Goal: Task Accomplishment & Management: Complete application form

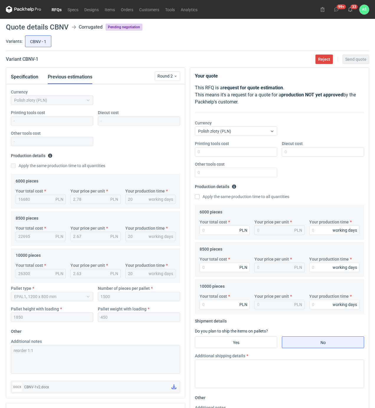
click at [144, 39] on div "CBNV - 1" at bounding box center [196, 41] width 345 height 14
click at [55, 7] on link "RFQs" at bounding box center [57, 9] width 16 height 7
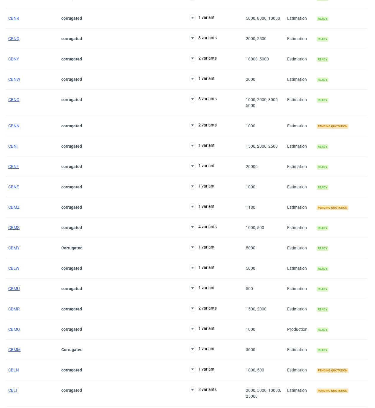
scroll to position [314, 0]
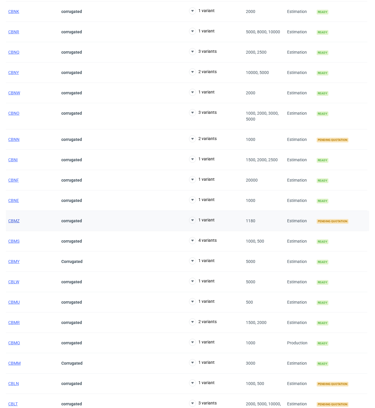
click at [14, 222] on span "CBMZ" at bounding box center [13, 220] width 11 height 5
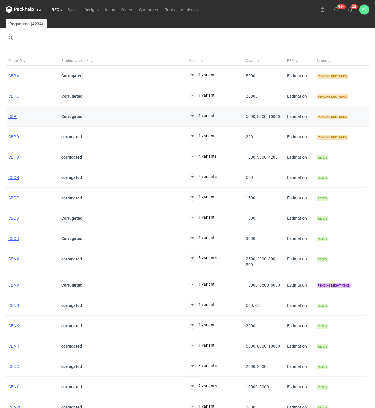
click at [12, 117] on span "CBPI" at bounding box center [12, 116] width 9 height 5
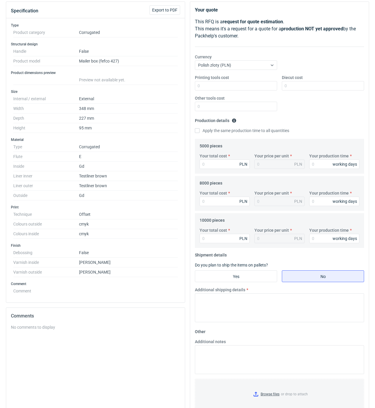
scroll to position [31, 0]
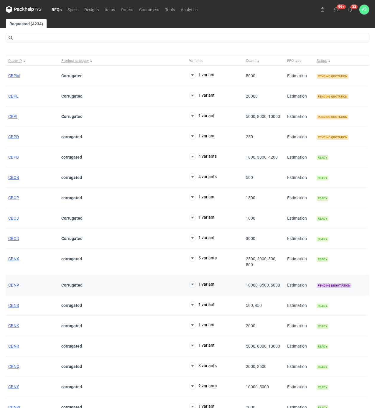
click at [11, 283] on span "CBNV" at bounding box center [13, 284] width 11 height 5
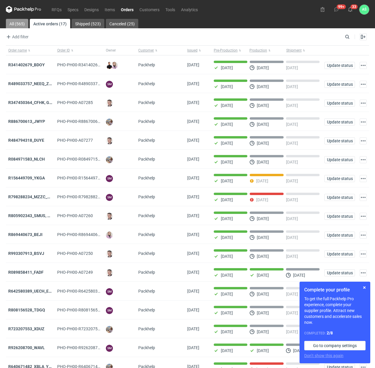
click at [12, 23] on link "All (565)" at bounding box center [17, 23] width 22 height 9
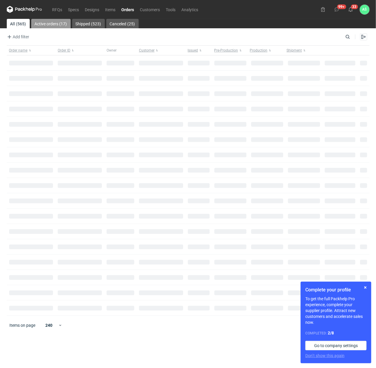
click at [49, 25] on link "Active orders (17)" at bounding box center [50, 23] width 39 height 9
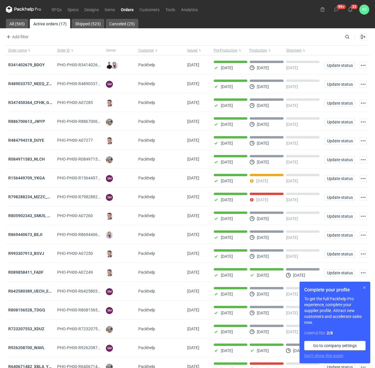
click at [364, 288] on button "button" at bounding box center [363, 287] width 7 height 7
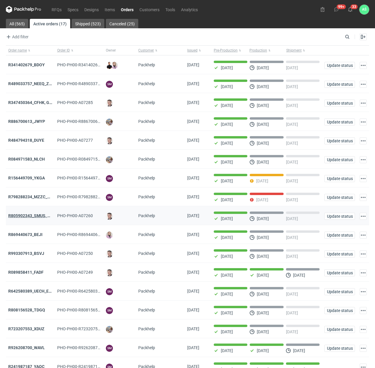
click at [27, 218] on strong "R805902343_SMUS, XBDT" at bounding box center [32, 215] width 49 height 5
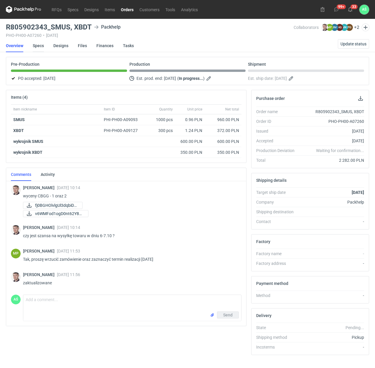
click at [38, 44] on link "Specs" at bounding box center [38, 45] width 11 height 13
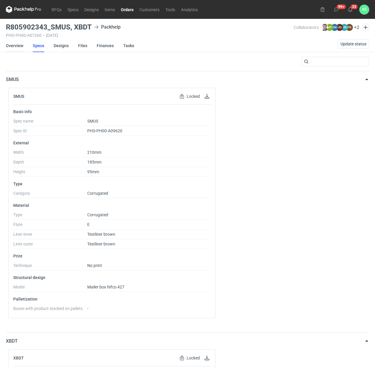
click at [9, 44] on link "Overview" at bounding box center [14, 45] width 17 height 13
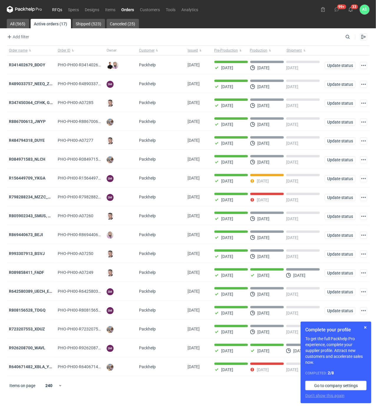
click at [57, 12] on link "RFQs" at bounding box center [57, 9] width 16 height 7
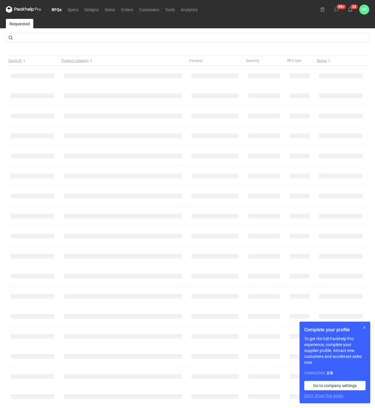
click at [363, 326] on button "button" at bounding box center [363, 327] width 7 height 7
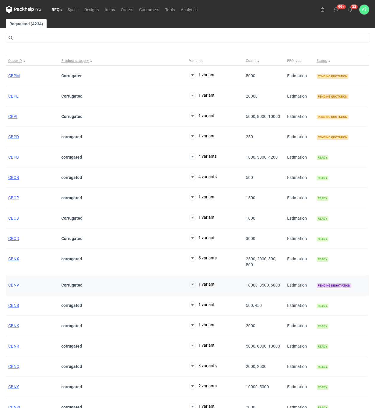
click at [11, 285] on span "CBNV" at bounding box center [13, 284] width 11 height 5
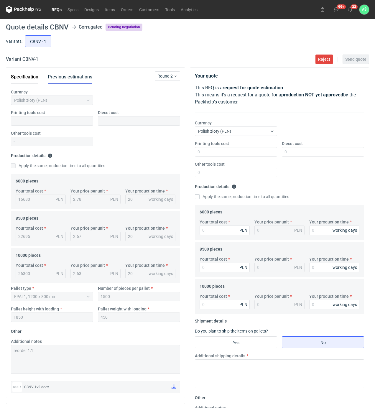
click at [19, 75] on button "Specification" at bounding box center [24, 77] width 27 height 14
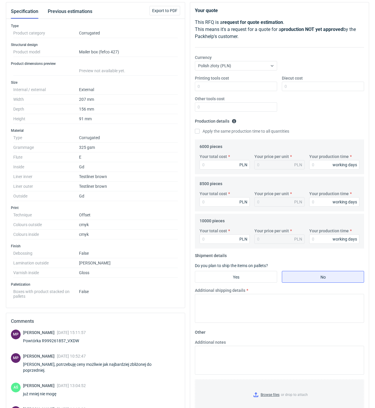
scroll to position [129, 0]
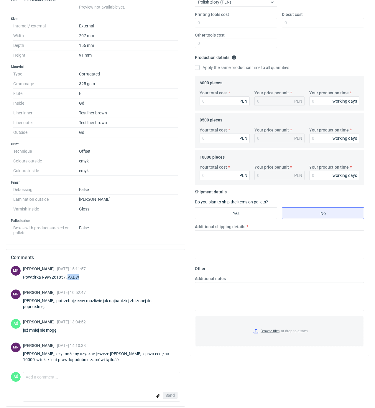
drag, startPoint x: 80, startPoint y: 278, endPoint x: 68, endPoint y: 278, distance: 12.7
click at [68, 278] on div "Powtórka R999261857_VXDW" at bounding box center [54, 277] width 63 height 6
copy div "VXDW"
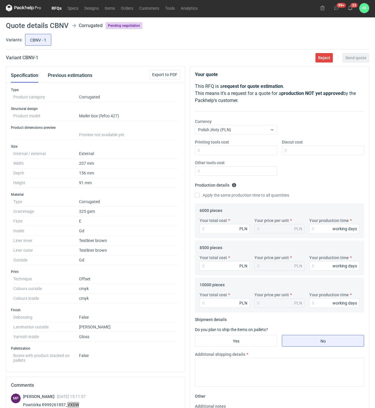
scroll to position [0, 0]
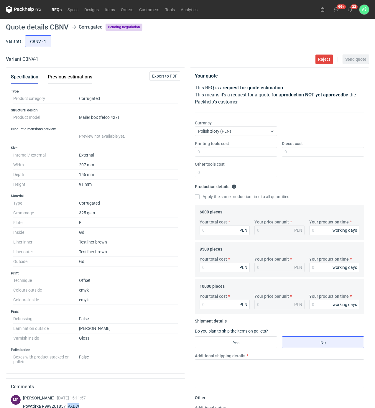
click at [59, 80] on button "Previous estimations" at bounding box center [70, 77] width 44 height 14
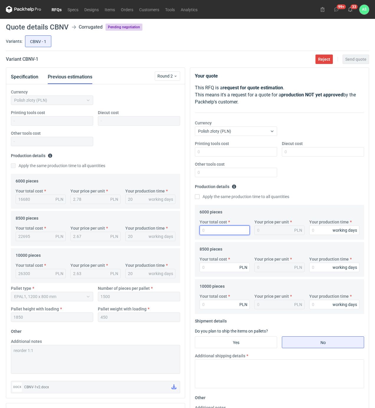
click at [226, 230] on input "Your total cost" at bounding box center [224, 229] width 50 height 9
type input "1665"
type input "0.28"
type input "16680"
type input "2.78"
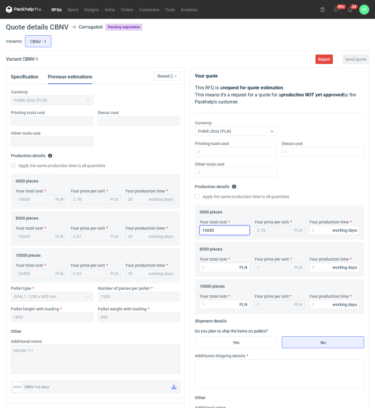
type input "16680"
type input "20"
type input "22695"
type input "2.67"
type input "20"
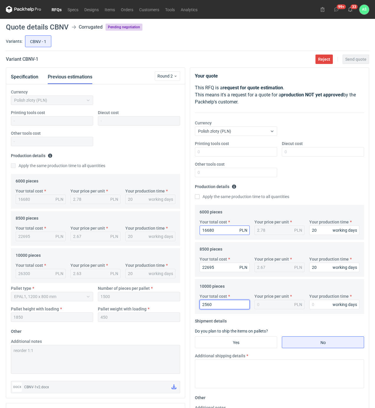
type input "25600"
type input "2.56"
type input "25600"
type input "20"
click at [231, 347] on input "Yes" at bounding box center [236, 341] width 82 height 11
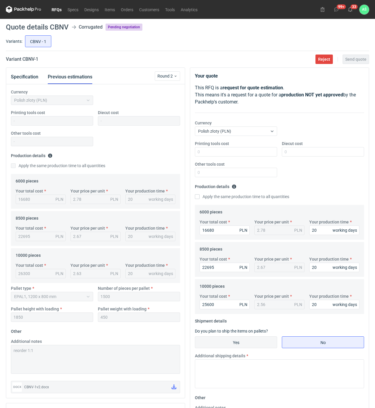
radio input "true"
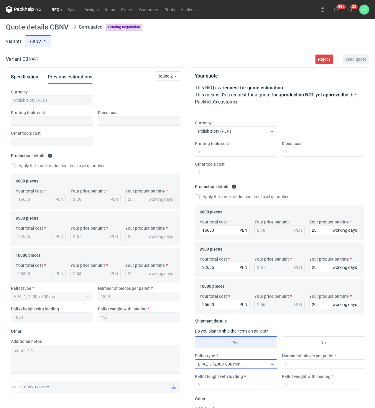
scroll to position [78, 0]
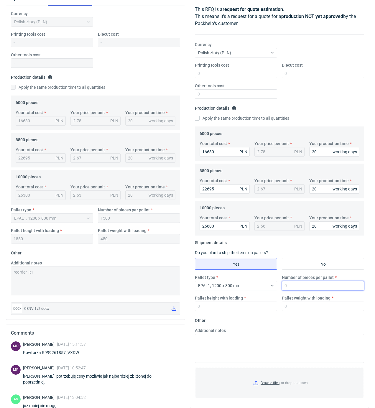
click at [320, 286] on input "Number of pieces per pallet" at bounding box center [323, 285] width 82 height 9
type input "1500"
type input "1850"
type input "450"
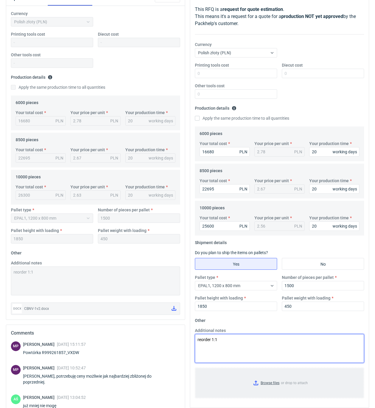
type textarea "reorder 1:1"
click at [275, 382] on input "Browse files or drop to attach" at bounding box center [279, 382] width 168 height 29
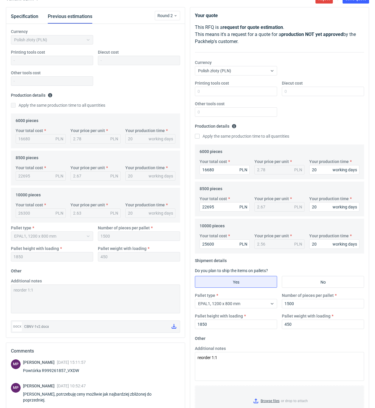
scroll to position [0, 0]
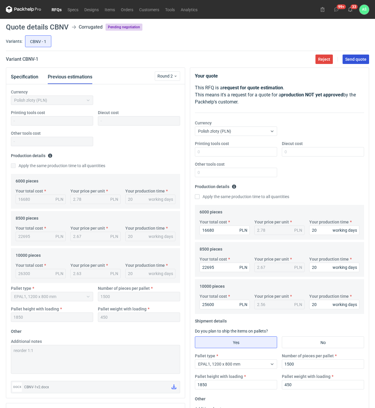
click at [352, 61] on span "Send quote" at bounding box center [355, 59] width 21 height 4
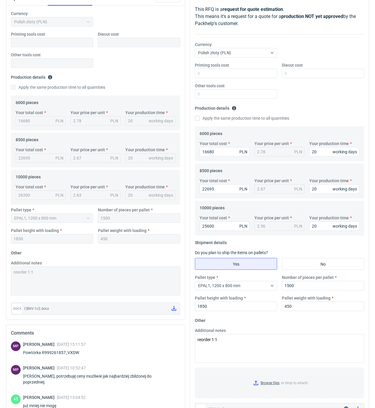
scroll to position [152, 0]
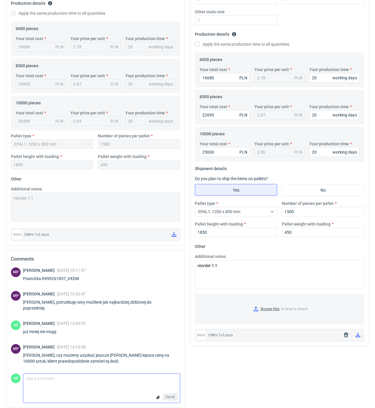
click at [73, 377] on textarea "Comment message" at bounding box center [101, 379] width 156 height 12
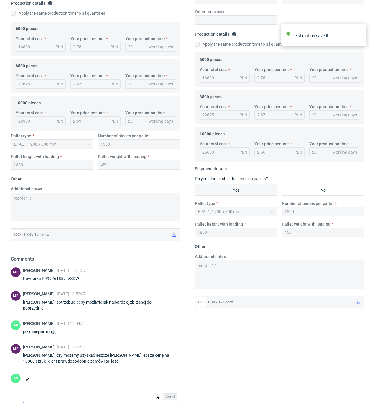
type textarea "wi"
click at [75, 373] on textarea "Comment message" at bounding box center [101, 379] width 156 height 12
type textarea "wiecej już nie mogę urwać"
click at [173, 394] on span "Send" at bounding box center [169, 396] width 9 height 4
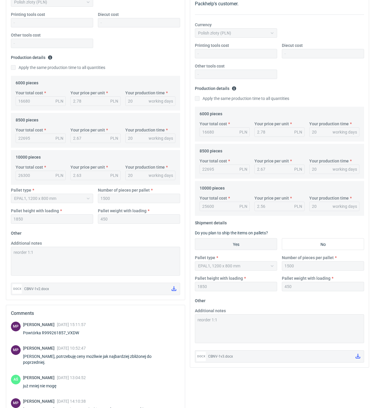
scroll to position [0, 0]
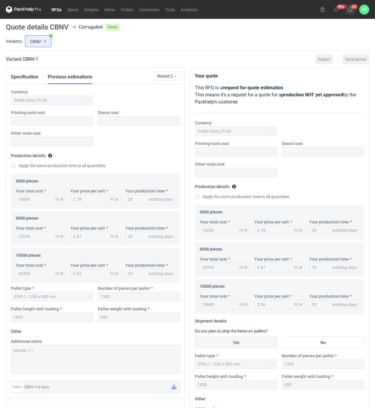
click at [350, 11] on use at bounding box center [350, 9] width 4 height 5
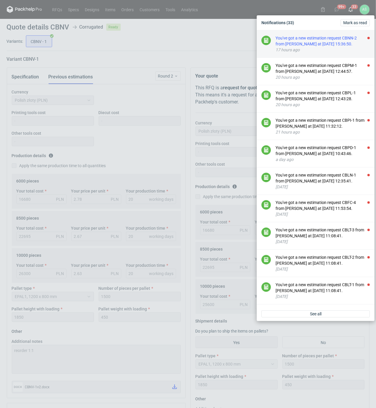
click at [347, 45] on div "You've got a new estimation request CBNN-2 from Maciej Sikora at 29 Sep 2025 15…" at bounding box center [323, 41] width 94 height 12
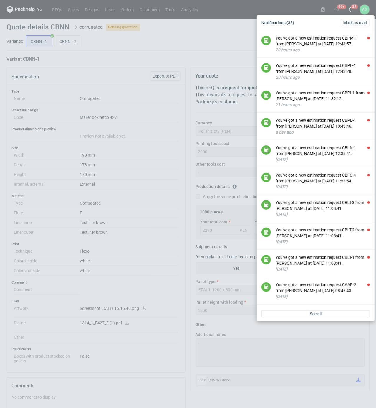
click at [112, 63] on div "Notifications (32) Mark as read You've got a new estimation request CBPM-1 from…" at bounding box center [188, 204] width 376 height 408
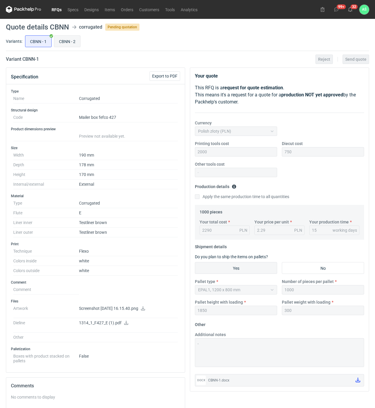
click at [64, 45] on input "CBNN - 2" at bounding box center [67, 41] width 26 height 11
radio input "true"
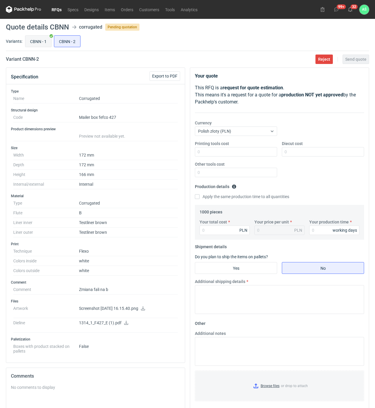
click at [39, 43] on input "CBNN - 1" at bounding box center [38, 41] width 26 height 11
radio input "true"
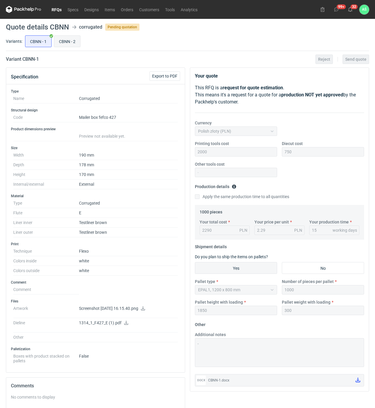
click at [65, 44] on input "CBNN - 2" at bounding box center [67, 41] width 26 height 11
radio input "true"
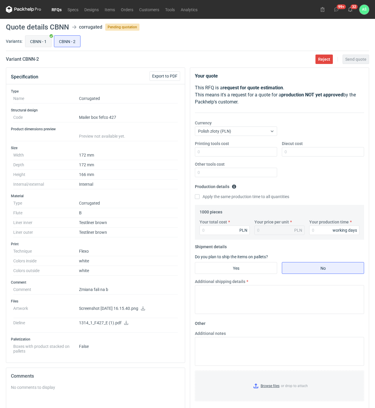
click at [42, 44] on input "CBNN - 1" at bounding box center [38, 41] width 26 height 11
radio input "true"
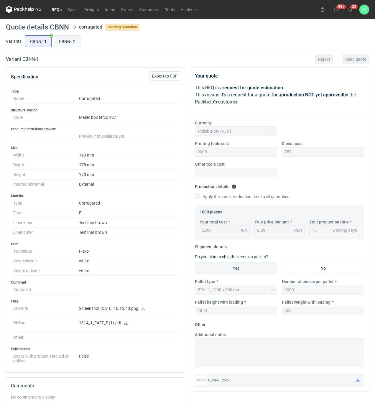
click at [64, 41] on input "CBNN - 2" at bounding box center [67, 41] width 26 height 11
radio input "true"
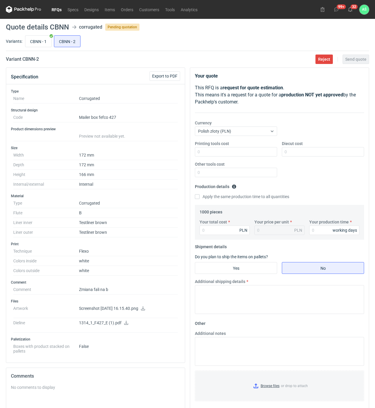
click at [145, 310] on icon at bounding box center [143, 308] width 4 height 4
click at [123, 323] on p "1314_1_F427_E (1).pdf" at bounding box center [128, 322] width 99 height 5
click at [125, 324] on icon at bounding box center [126, 322] width 5 height 4
click at [254, 148] on input "Printing tools cost" at bounding box center [236, 151] width 82 height 9
type input "2000"
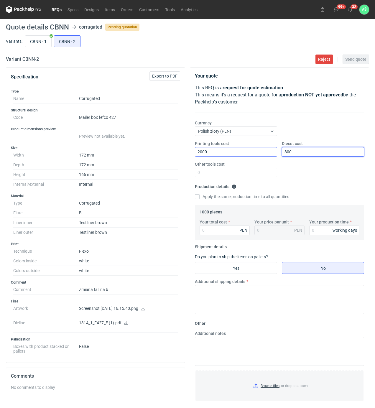
type input "800"
type input "2470"
type input "2.47"
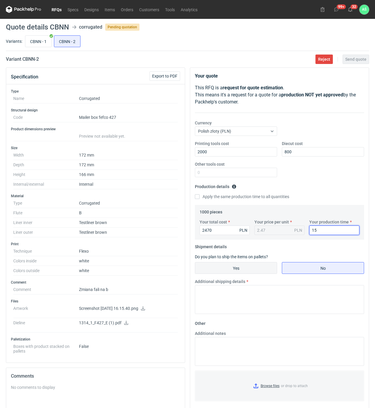
type input "15"
click at [262, 272] on input "Yes" at bounding box center [236, 267] width 82 height 11
radio input "true"
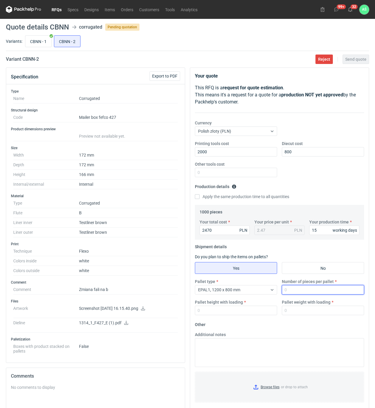
click at [297, 292] on input "Number of pieces per pallet" at bounding box center [323, 289] width 82 height 9
type input "500"
type input "1800"
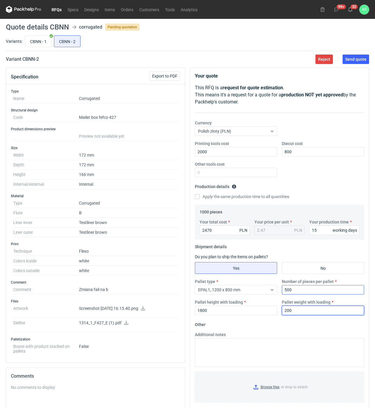
type input "200"
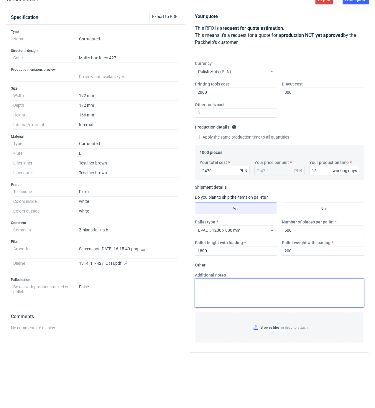
scroll to position [103, 0]
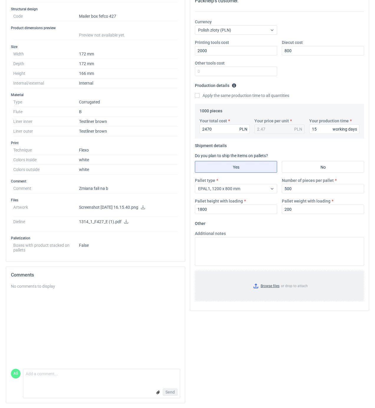
click at [276, 290] on input "Browse files or drop to attach" at bounding box center [279, 285] width 168 height 29
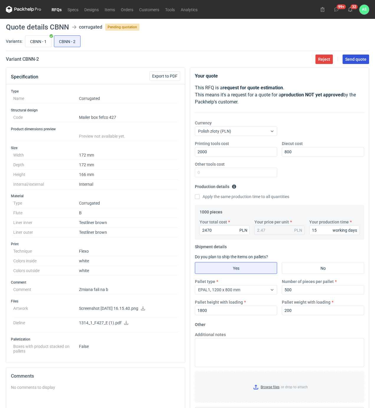
click at [358, 64] on button "Send quote" at bounding box center [355, 58] width 27 height 9
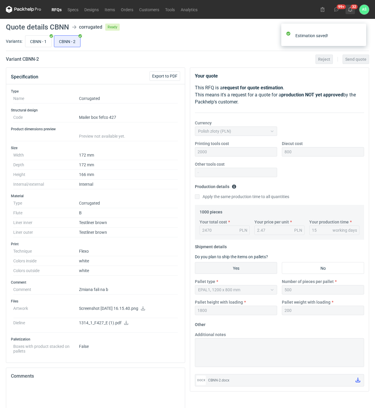
click at [351, 9] on use at bounding box center [350, 9] width 4 height 5
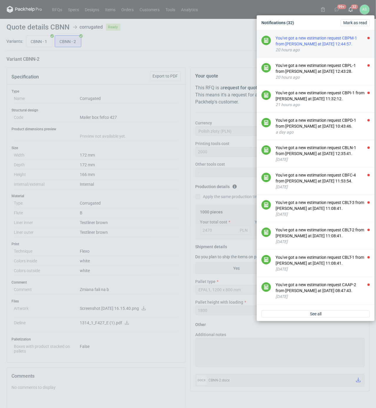
click at [310, 42] on div "You've got a new estimation request CBPM-1 from Tomasz Kubiak at 29 Sep 2025 12…" at bounding box center [323, 41] width 94 height 12
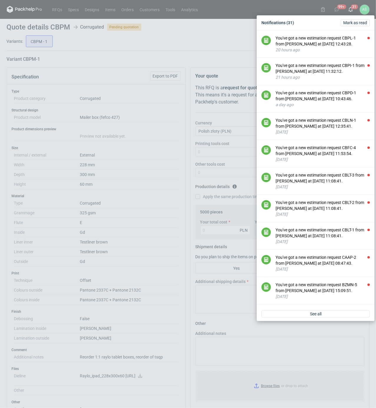
click at [153, 168] on div "Notifications (31) Mark as read You've got a new estimation request CBPL-1 from…" at bounding box center [188, 204] width 376 height 408
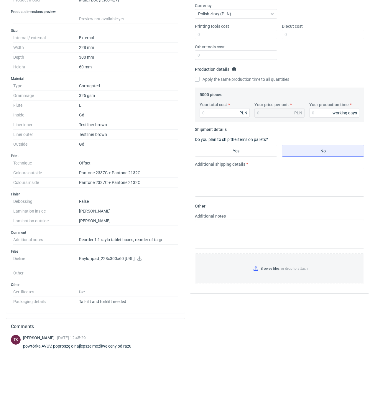
scroll to position [118, 0]
drag, startPoint x: 50, startPoint y: 349, endPoint x: 42, endPoint y: 349, distance: 7.7
click at [42, 348] on div "powtórka AVUV, poproszę o najlepsze możliwe ceny od razu" at bounding box center [80, 345] width 115 height 6
copy div "AVUV"
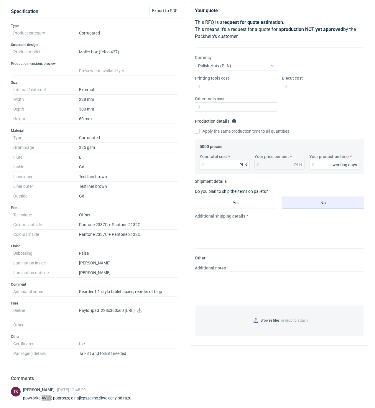
scroll to position [0, 0]
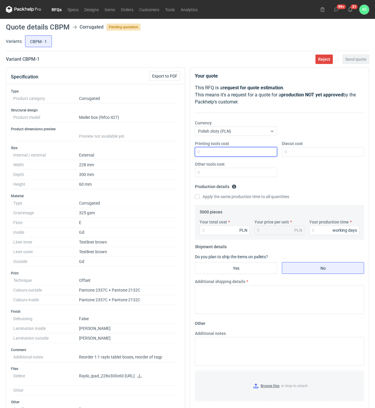
click at [270, 155] on input "Printing tools cost" at bounding box center [236, 151] width 82 height 9
type input "167"
type input "0.03"
type input "16750"
type input "3.35"
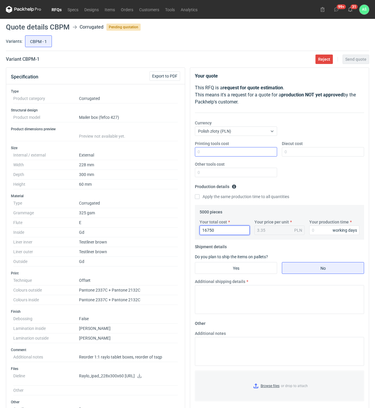
type input "16750"
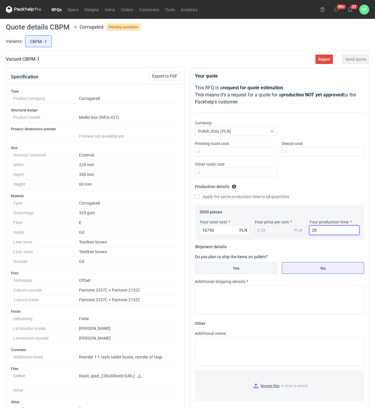
type input "20"
drag, startPoint x: 230, startPoint y: 266, endPoint x: 244, endPoint y: 267, distance: 14.7
click at [231, 267] on input "Yes" at bounding box center [236, 267] width 82 height 11
radio input "true"
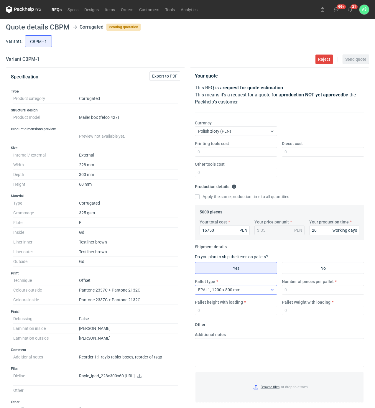
click at [241, 286] on div "EPAL1, 1200 x 800 mm" at bounding box center [231, 289] width 72 height 8
click at [241, 287] on div "EPAL1, 1200 x 800 mm" at bounding box center [231, 289] width 72 height 8
click at [287, 290] on input "Number of pieces per pallet" at bounding box center [323, 289] width 82 height 9
type input "2"
type input "1250"
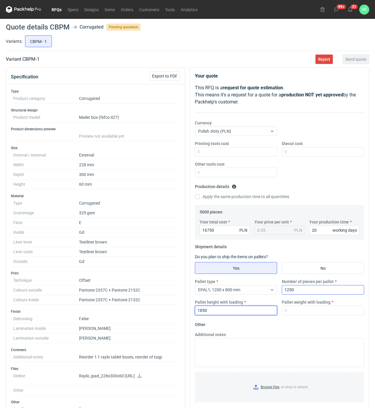
type input "1850"
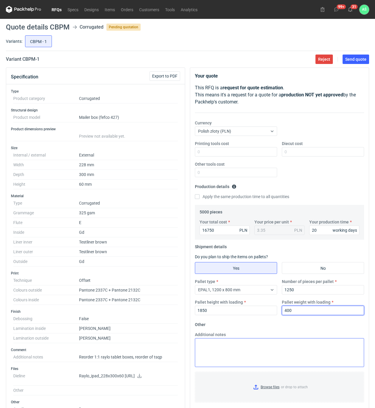
type input "400"
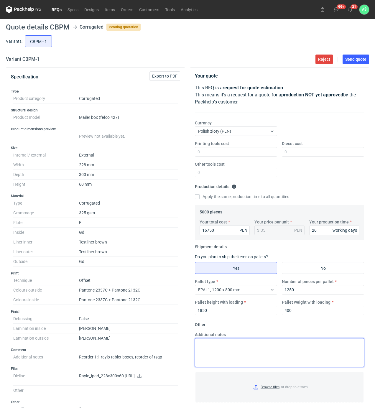
click at [259, 351] on textarea "Additional notes" at bounding box center [279, 352] width 169 height 29
type textarea "reorder 1:1"
click at [265, 391] on input "Browse files or drop to attach" at bounding box center [279, 386] width 168 height 29
click at [362, 63] on button "Send quote" at bounding box center [355, 58] width 27 height 9
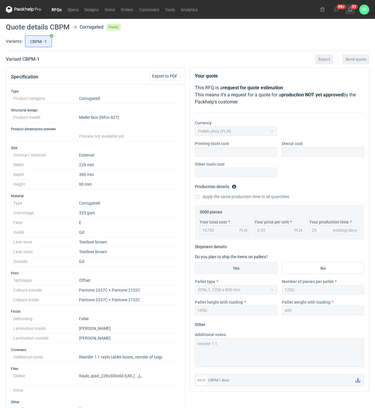
click at [353, 9] on button "31" at bounding box center [349, 9] width 9 height 9
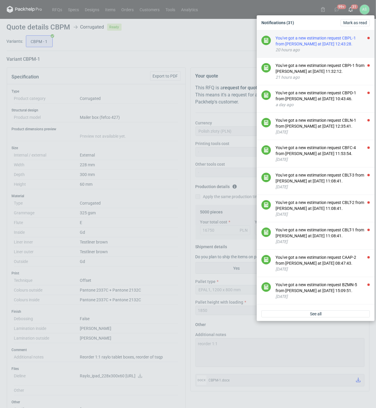
click at [330, 44] on div "You've got a new estimation request CBPL-1 from Tomasz Kubiak at 29 Sep 2025 12…" at bounding box center [323, 41] width 94 height 12
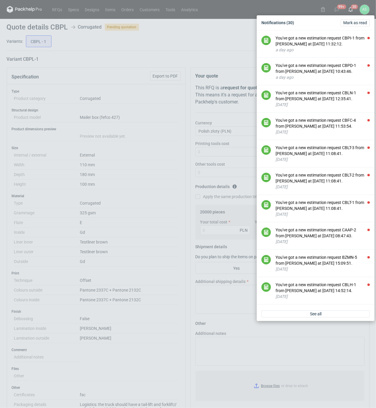
click at [100, 63] on div "Notifications (30) Mark as read You've got a new estimation request CBPI-1 from…" at bounding box center [188, 204] width 376 height 408
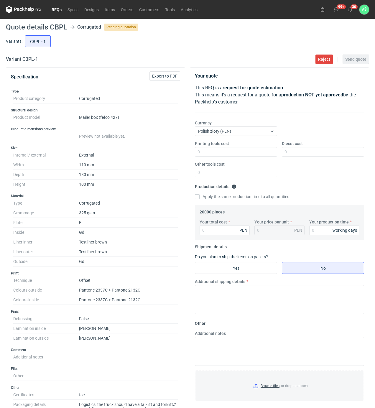
click at [109, 67] on div "Specification Export to PDF Type Product category Corrugated Structural design …" at bounding box center [95, 260] width 179 height 386
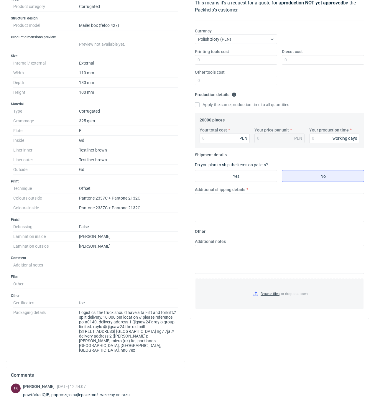
scroll to position [157, 0]
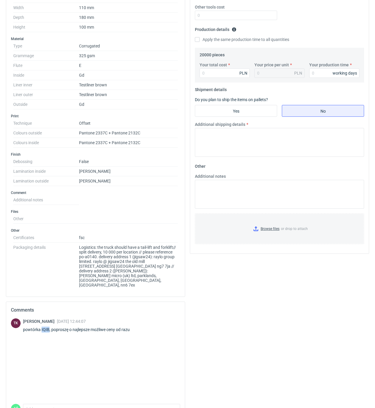
drag, startPoint x: 48, startPoint y: 322, endPoint x: 41, endPoint y: 322, distance: 7.7
click at [41, 326] on div "powtórka IQIB, poproszę o najlepsze możliwe ceny od razu" at bounding box center [80, 329] width 114 height 6
copy div "IQIB"
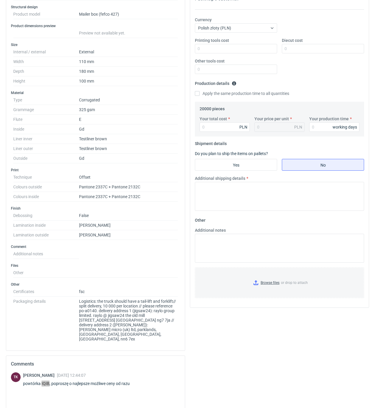
scroll to position [78, 0]
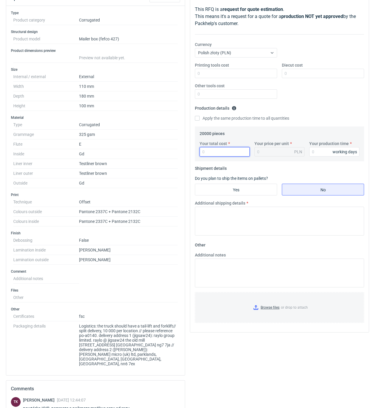
click at [232, 151] on input "Your total cost" at bounding box center [224, 151] width 50 height 9
type input "49600"
type input "2.48"
type input "20"
click at [215, 152] on input "49600" at bounding box center [224, 151] width 50 height 9
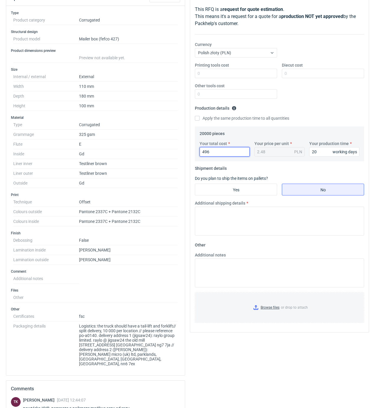
type input "49"
type input "49800"
type input "2.49"
click at [230, 191] on input "Yes" at bounding box center [236, 189] width 82 height 11
radio input "true"
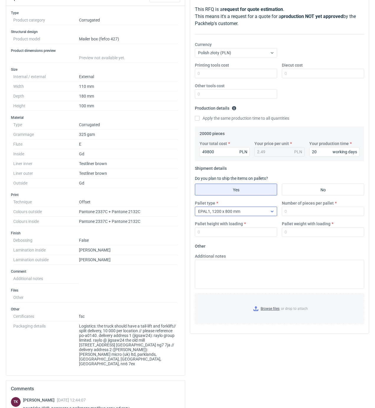
click at [245, 209] on div "EPAL1, 1200 x 800 mm" at bounding box center [231, 211] width 72 height 8
click at [289, 209] on input "Number of pieces per pallet" at bounding box center [323, 210] width 82 height 9
type input "1500"
type input "1900"
type input "450"
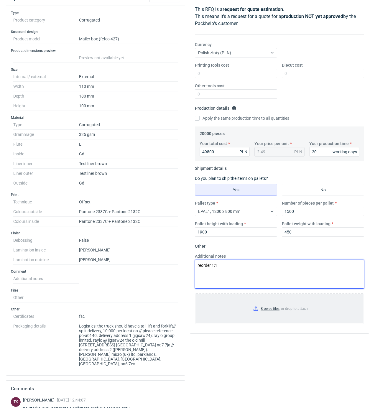
type textarea "reorder 1:1"
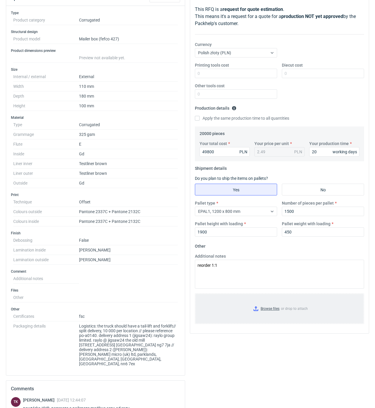
click at [264, 307] on input "Browse files or drop to attach" at bounding box center [279, 308] width 168 height 29
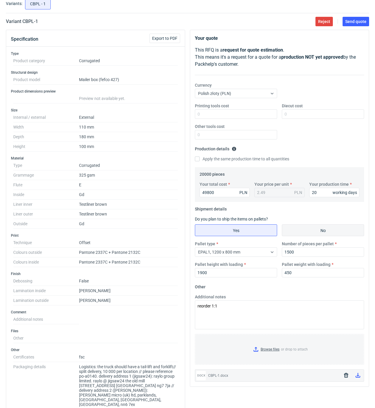
scroll to position [0, 0]
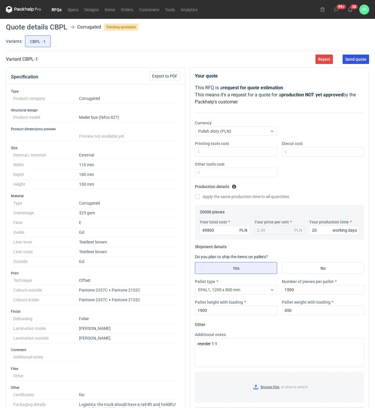
click at [362, 59] on span "Send quote" at bounding box center [355, 59] width 21 height 4
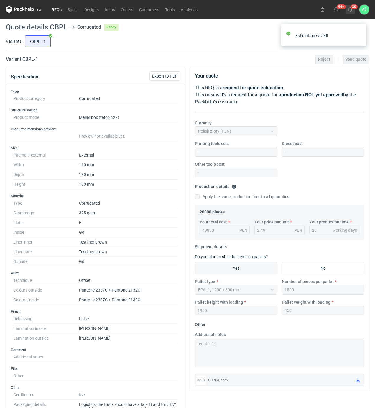
click at [352, 9] on icon at bounding box center [350, 9] width 5 height 5
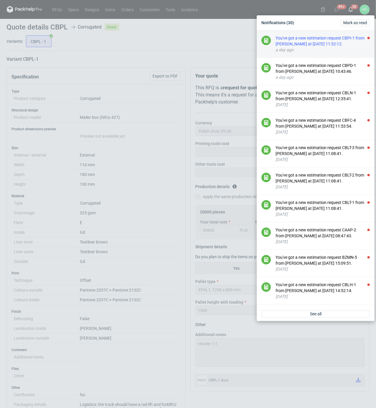
click at [316, 45] on div "You've got a new estimation request CBPI-1 from Tomasz Kubiak at 29 Sep 2025 11…" at bounding box center [323, 41] width 94 height 12
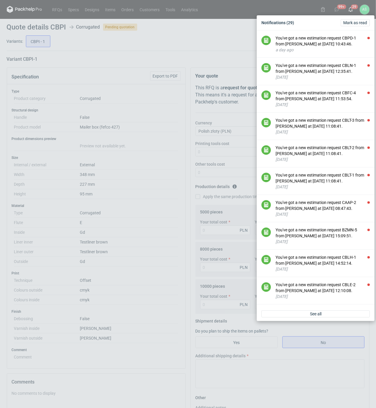
click at [153, 211] on div "Notifications (29) Mark as read You've got a new estimation request CBPD-1 from…" at bounding box center [188, 204] width 376 height 408
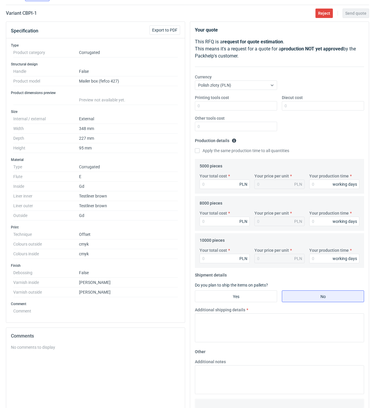
scroll to position [31, 0]
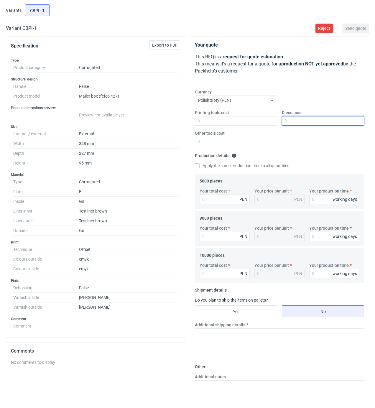
click at [293, 121] on input "Diecut cost" at bounding box center [323, 120] width 82 height 9
type input "1700"
type input "14850"
type input "2.97"
type input "18"
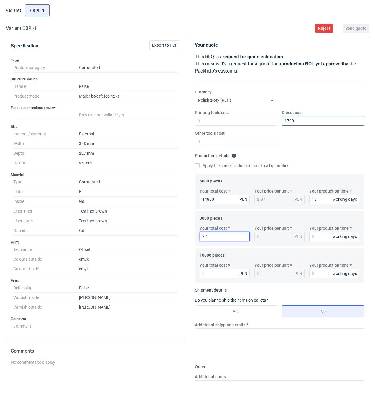
type input "225"
type input "0.03"
type input "22560"
type input "2.82"
type input "18"
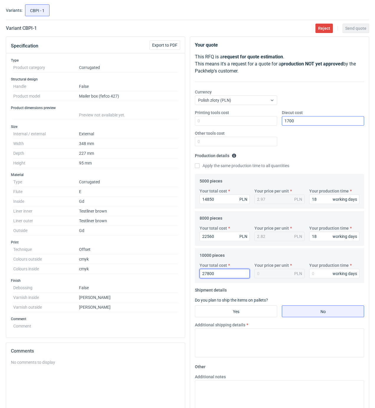
type input "27800"
type input "2.78"
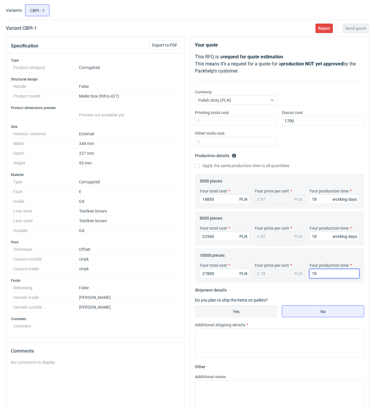
type input "18"
click at [258, 312] on input "Yes" at bounding box center [236, 310] width 82 height 11
radio input "true"
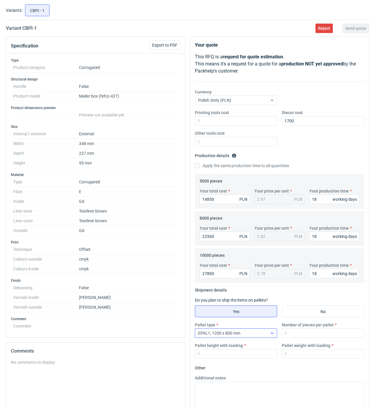
click at [252, 334] on div "EPAL1, 1200 x 800 mm" at bounding box center [231, 333] width 72 height 8
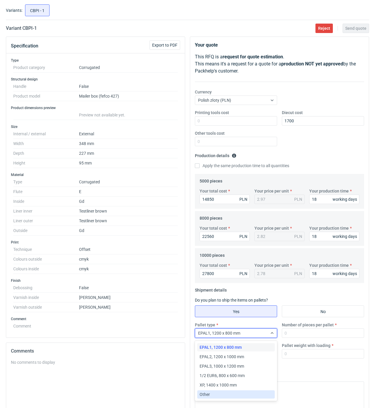
click at [212, 394] on div "Other" at bounding box center [235, 394] width 73 height 6
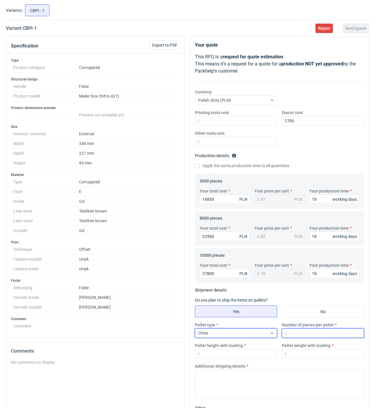
click at [298, 335] on input "Number of pieces per pallet" at bounding box center [323, 332] width 82 height 9
type input "1500"
type input "1850"
type input "450"
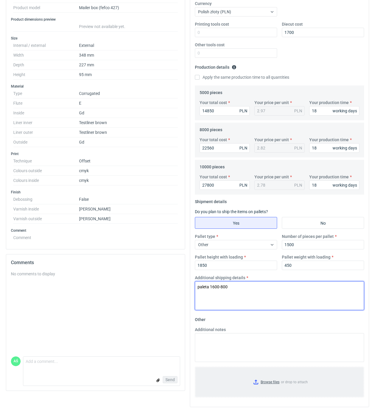
scroll to position [125, 0]
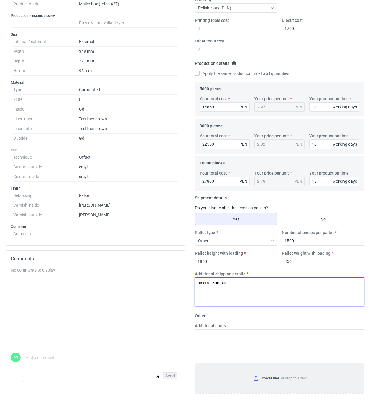
type textarea "paleta 1600-800"
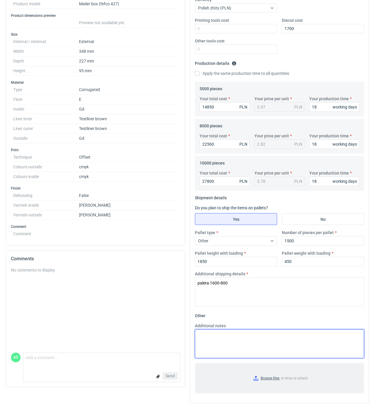
paste textarea "paleta 1600-800"
type textarea "paleta 1600-800"
click at [265, 374] on input "Browse files or drop to attach" at bounding box center [279, 377] width 168 height 29
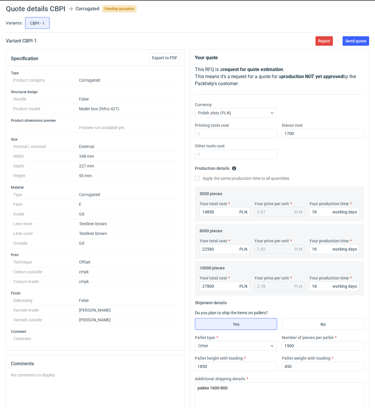
scroll to position [0, 0]
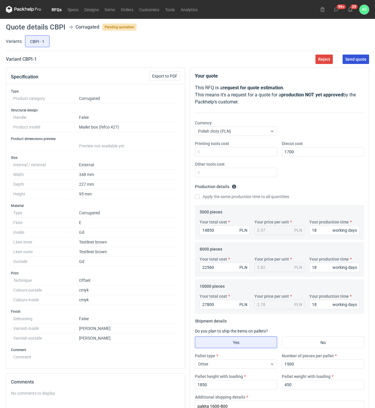
drag, startPoint x: 361, startPoint y: 62, endPoint x: 361, endPoint y: 66, distance: 4.7
click at [361, 62] on button "Send quote" at bounding box center [355, 58] width 27 height 9
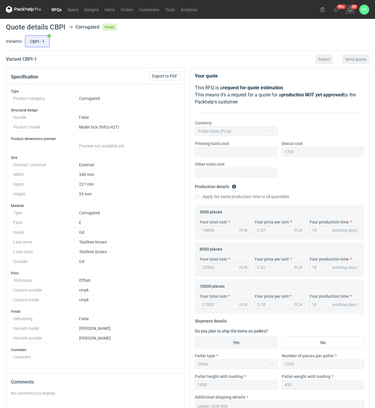
click at [350, 9] on icon at bounding box center [350, 9] width 5 height 5
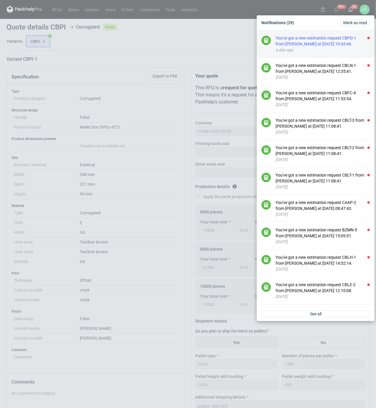
click at [348, 44] on div "You've got a new estimation request CBPD-1 from Sebastian Markut at 29 Sep 2025…" at bounding box center [323, 41] width 94 height 12
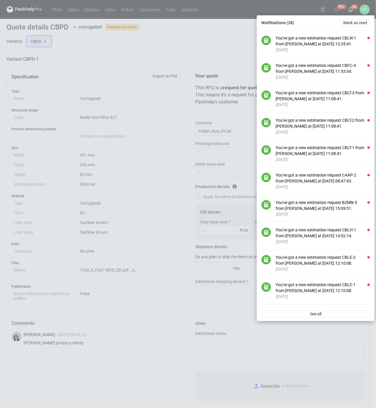
click at [128, 61] on div "Notifications (28) Mark as read You've got a new estimation request CBLN-1 from…" at bounding box center [188, 204] width 376 height 408
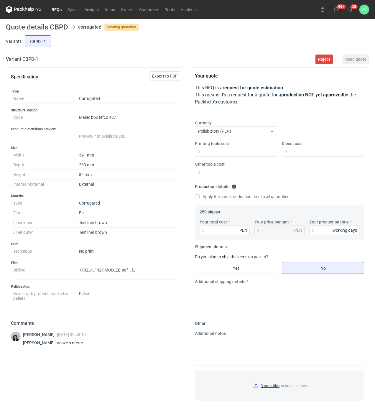
click at [133, 272] on icon at bounding box center [132, 270] width 4 height 4
click at [291, 155] on input "Diecut cost" at bounding box center [323, 151] width 82 height 9
type input "750"
type input "543"
type input "2.17"
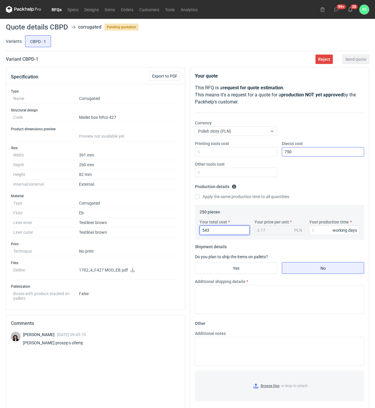
type input "543"
type input "10"
click at [258, 267] on input "Yes" at bounding box center [236, 267] width 82 height 11
radio input "true"
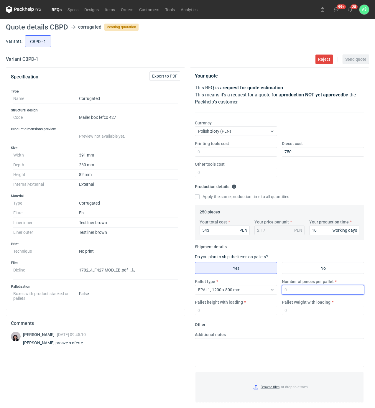
click at [290, 293] on input "Number of pieces per pallet" at bounding box center [323, 289] width 82 height 9
type input "250"
type input "1800"
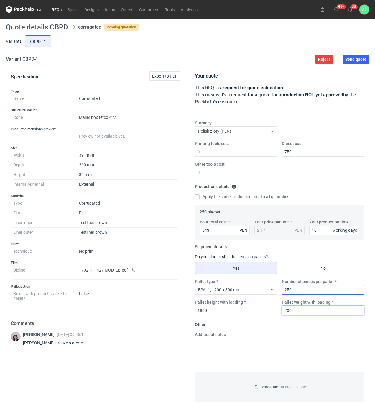
type input "200"
click at [270, 386] on input "Browse files or drop to attach" at bounding box center [279, 386] width 168 height 29
click at [355, 61] on span "Send quote" at bounding box center [355, 59] width 21 height 4
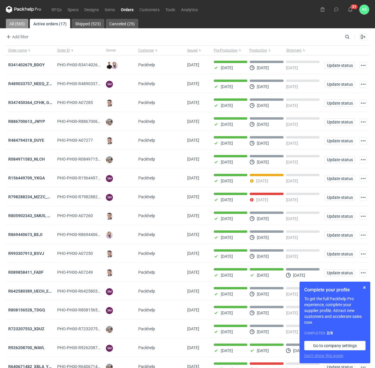
click at [22, 25] on link "All (565)" at bounding box center [17, 23] width 22 height 9
click at [346, 38] on input "Search" at bounding box center [321, 36] width 58 height 7
click at [339, 37] on input "Search" at bounding box center [321, 36] width 58 height 7
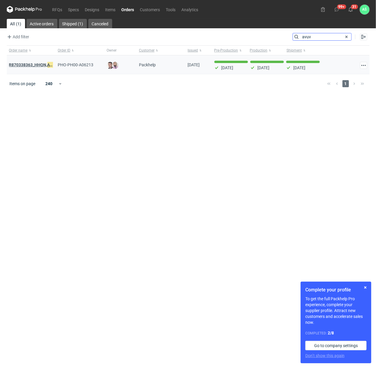
type input "avuv"
click at [38, 65] on strong "R870338363_HHQN, AVUV" at bounding box center [33, 65] width 49 height 6
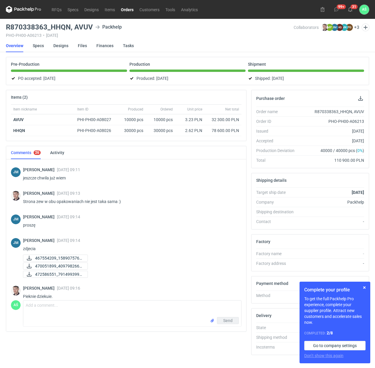
scroll to position [454, 0]
